Goal: Use online tool/utility: Utilize a website feature to perform a specific function

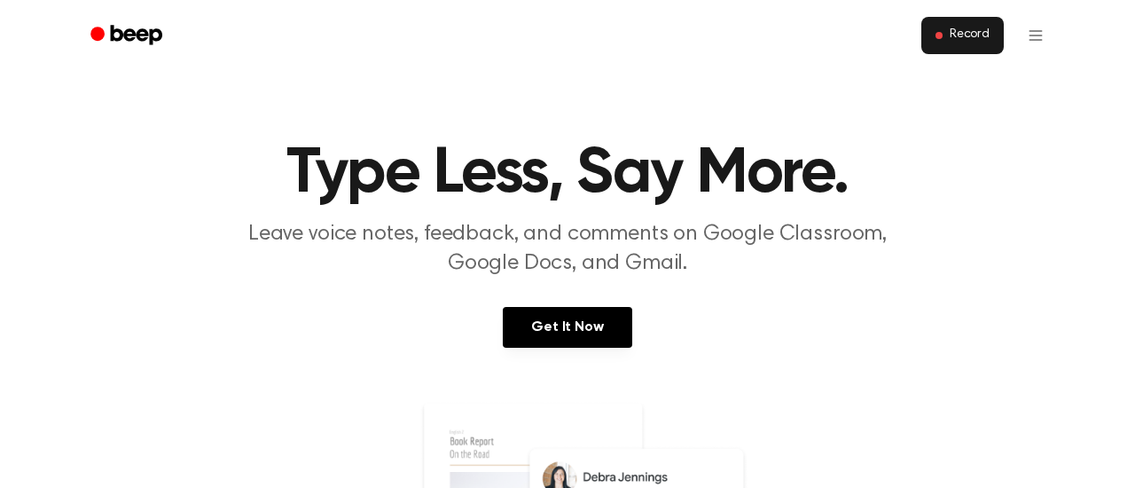
click at [964, 44] on button "Record" at bounding box center [963, 35] width 82 height 37
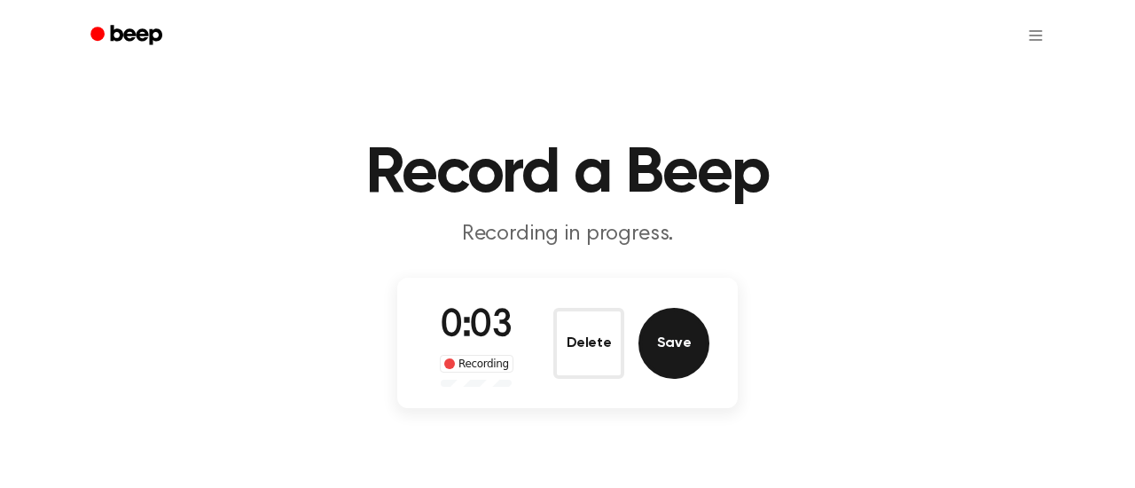
click at [658, 350] on button "Save" at bounding box center [674, 343] width 71 height 71
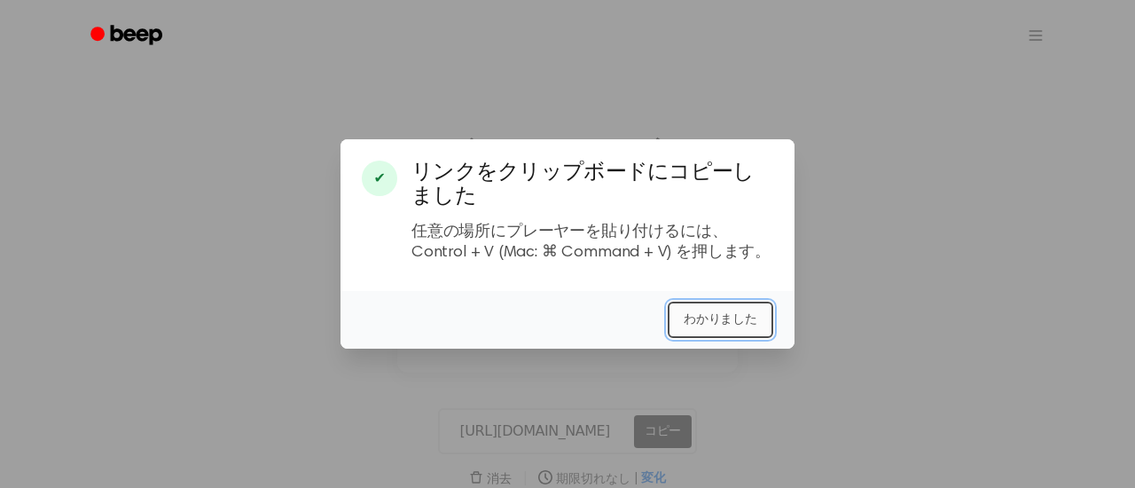
click at [744, 334] on button "わかりました" at bounding box center [721, 320] width 106 height 36
